Goal: Consume media (video, audio)

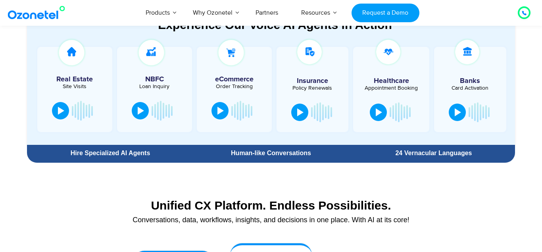
scroll to position [415, 0]
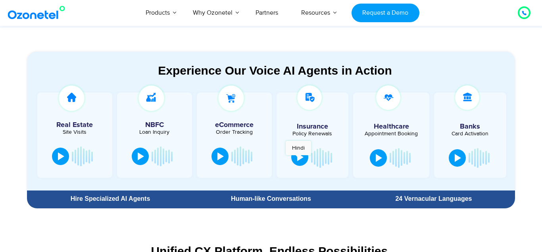
click at [298, 159] on div at bounding box center [300, 157] width 6 height 8
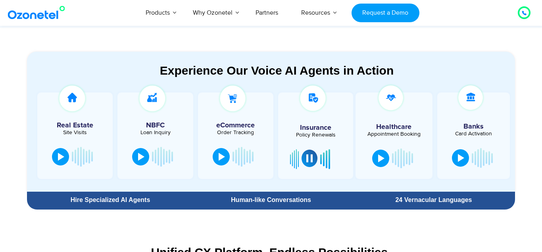
click at [313, 160] on button at bounding box center [309, 157] width 16 height 17
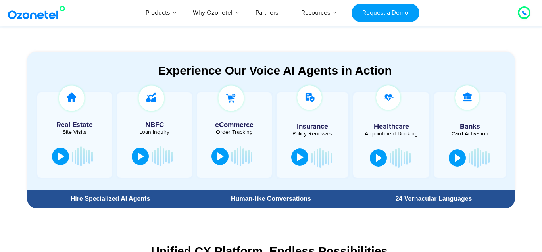
click at [295, 154] on button at bounding box center [299, 156] width 17 height 17
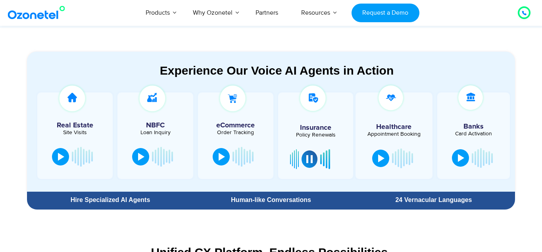
click at [323, 161] on div at bounding box center [330, 159] width 21 height 24
click at [309, 160] on div at bounding box center [309, 158] width 6 height 8
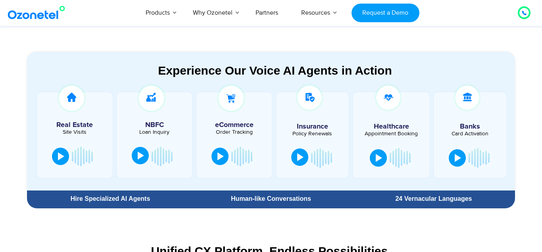
click at [137, 161] on button at bounding box center [140, 155] width 17 height 17
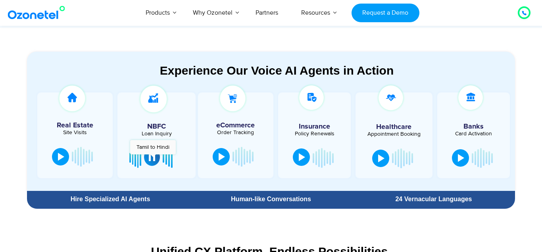
click at [153, 158] on div at bounding box center [152, 157] width 6 height 8
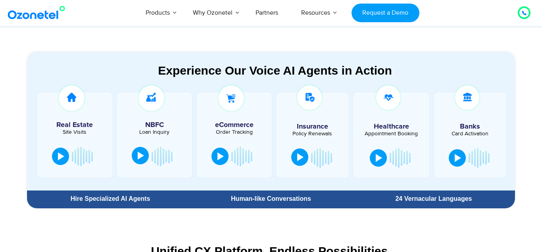
click at [153, 158] on div at bounding box center [154, 156] width 51 height 24
click at [141, 157] on div at bounding box center [141, 155] width 6 height 8
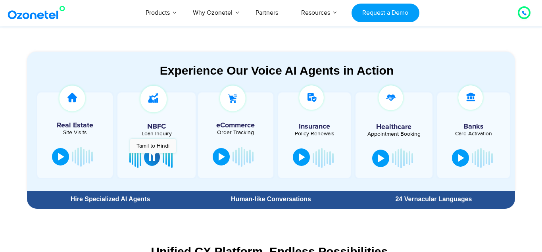
click at [153, 157] on div at bounding box center [152, 157] width 6 height 8
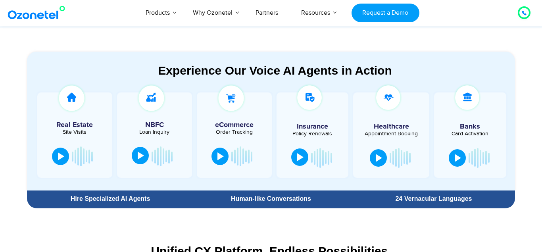
click at [153, 157] on div at bounding box center [152, 156] width 2 height 5
click at [140, 158] on div at bounding box center [141, 155] width 6 height 8
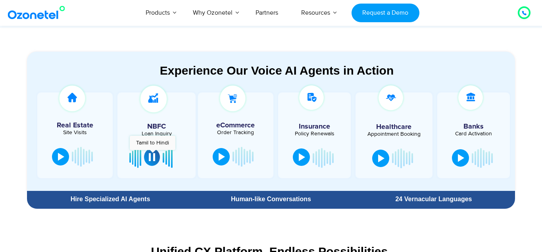
click at [152, 154] on div at bounding box center [152, 157] width 6 height 8
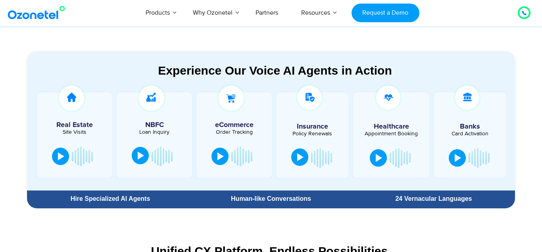
click at [449, 155] on div at bounding box center [470, 158] width 48 height 24
click at [455, 161] on button at bounding box center [456, 156] width 17 height 17
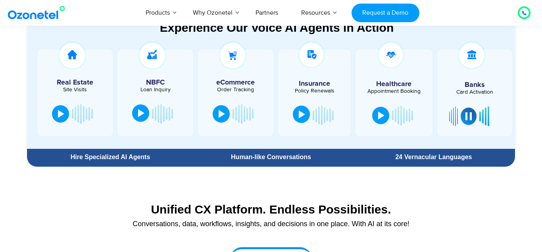
scroll to position [496, 0]
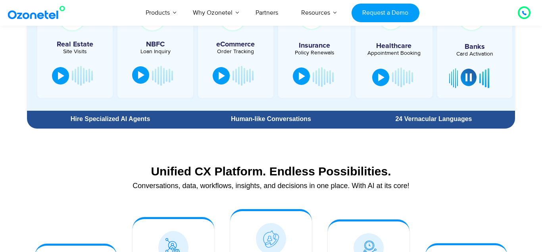
click at [473, 73] on button at bounding box center [468, 77] width 16 height 17
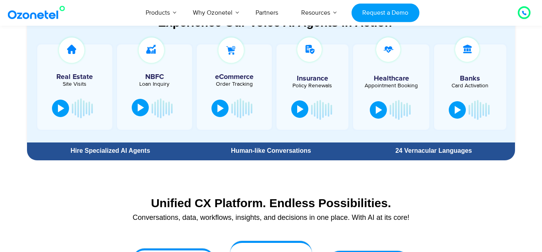
scroll to position [455, 0]
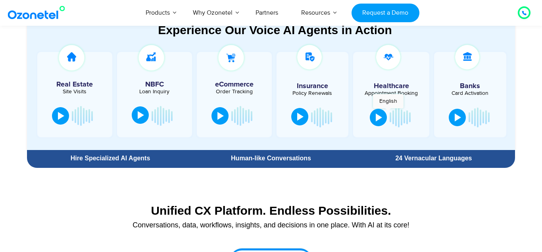
click at [388, 112] on div at bounding box center [391, 117] width 48 height 24
click at [383, 115] on button at bounding box center [377, 116] width 17 height 17
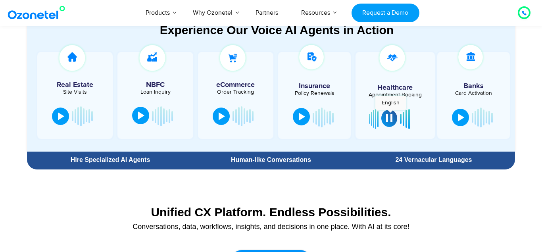
click at [390, 114] on button at bounding box center [389, 117] width 16 height 17
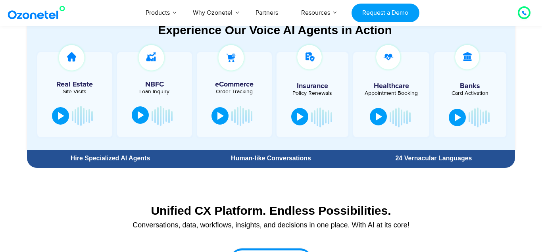
click at [387, 114] on button at bounding box center [377, 116] width 17 height 17
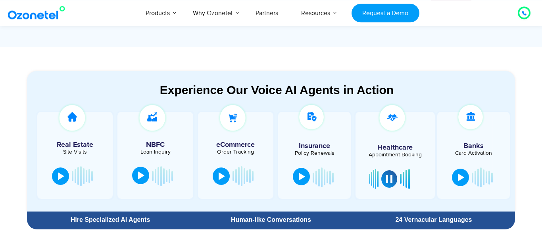
scroll to position [445, 0]
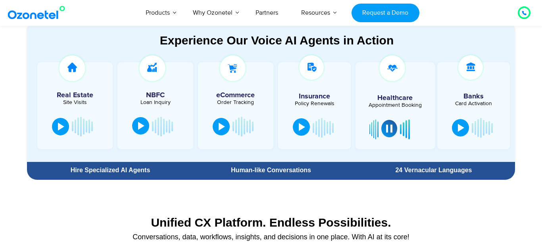
click at [383, 126] on button at bounding box center [389, 128] width 16 height 17
